Goal: Task Accomplishment & Management: Manage account settings

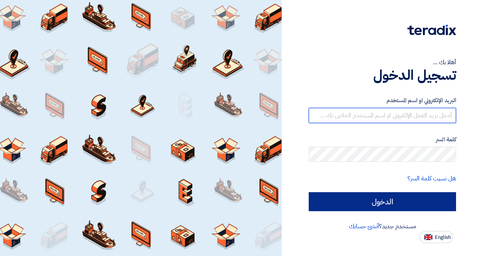
type input "[EMAIL_ADDRESS][DOMAIN_NAME]"
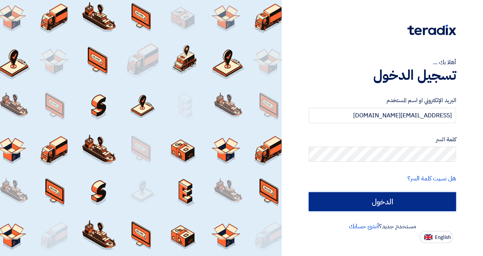
click at [368, 200] on input "الدخول" at bounding box center [382, 201] width 147 height 19
type input "Sign in"
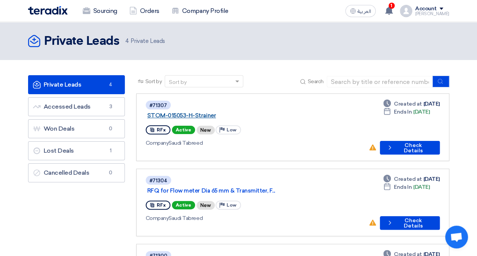
click at [223, 112] on link "STOM-015053-H-Strainer" at bounding box center [242, 115] width 190 height 7
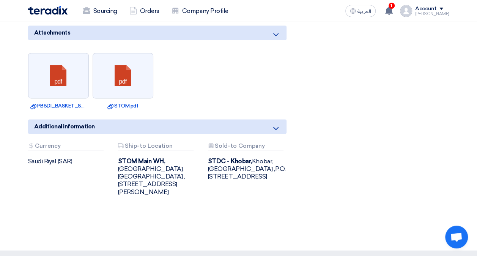
scroll to position [531, 0]
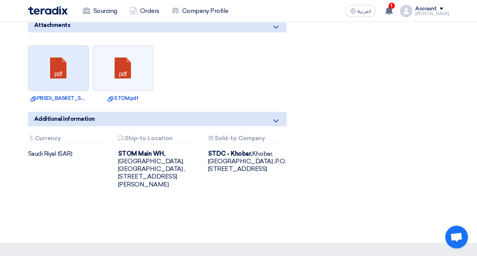
click at [66, 52] on link at bounding box center [58, 69] width 61 height 46
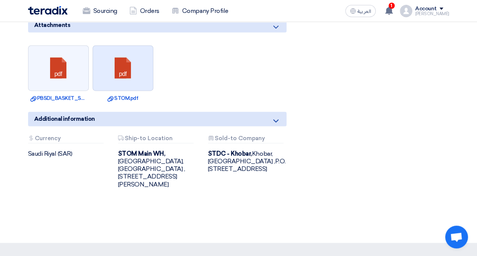
click at [133, 62] on link at bounding box center [123, 69] width 61 height 46
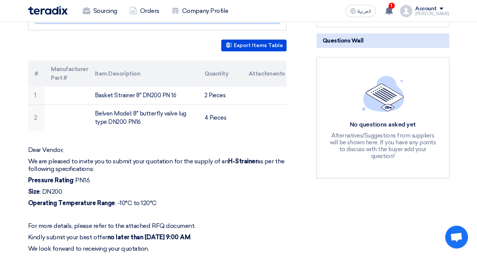
scroll to position [114, 0]
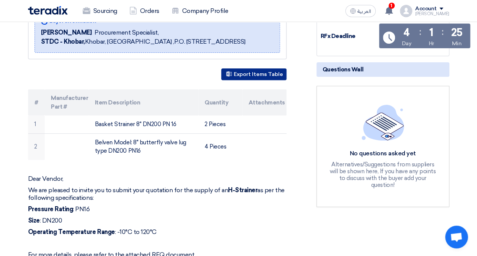
click at [261, 80] on button "Export Items Table" at bounding box center [253, 74] width 65 height 12
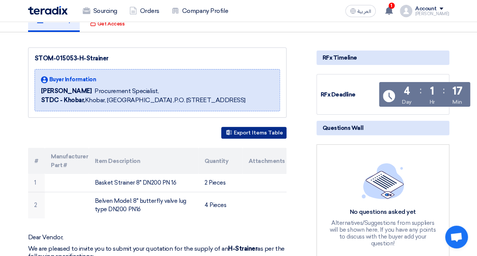
scroll to position [0, 0]
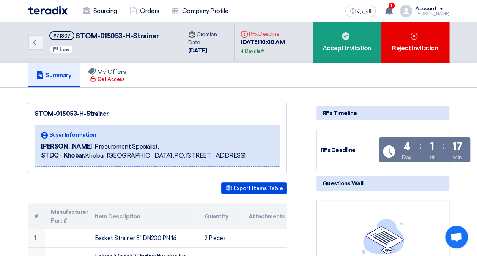
click at [47, 14] on img at bounding box center [47, 10] width 39 height 9
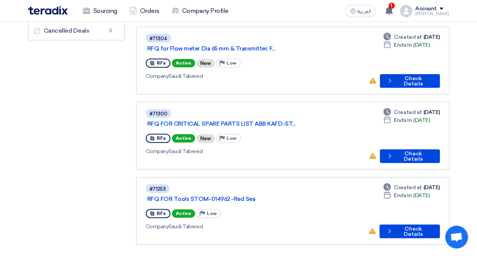
scroll to position [152, 0]
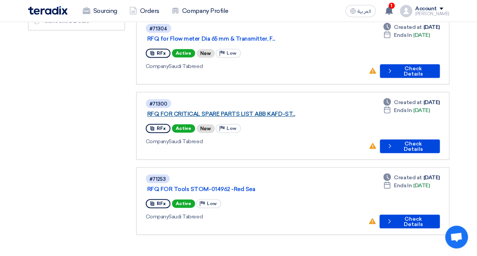
click at [272, 110] on link "RFQ FOR CRITICAL SPARE PARTS LIST ABB KAFD-ST..." at bounding box center [242, 113] width 190 height 7
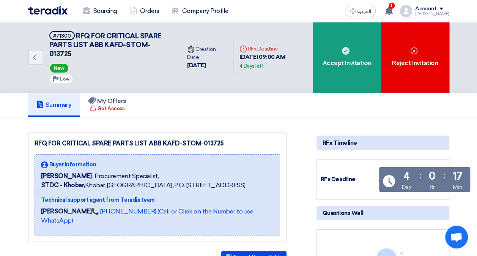
click at [47, 14] on img at bounding box center [47, 10] width 39 height 9
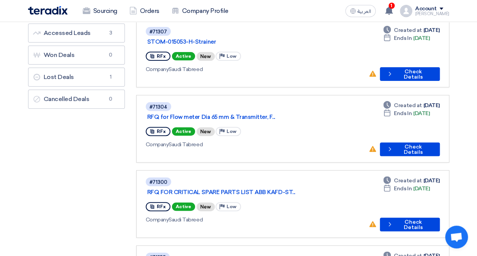
scroll to position [38, 0]
